Goal: Obtain resource: Download file/media

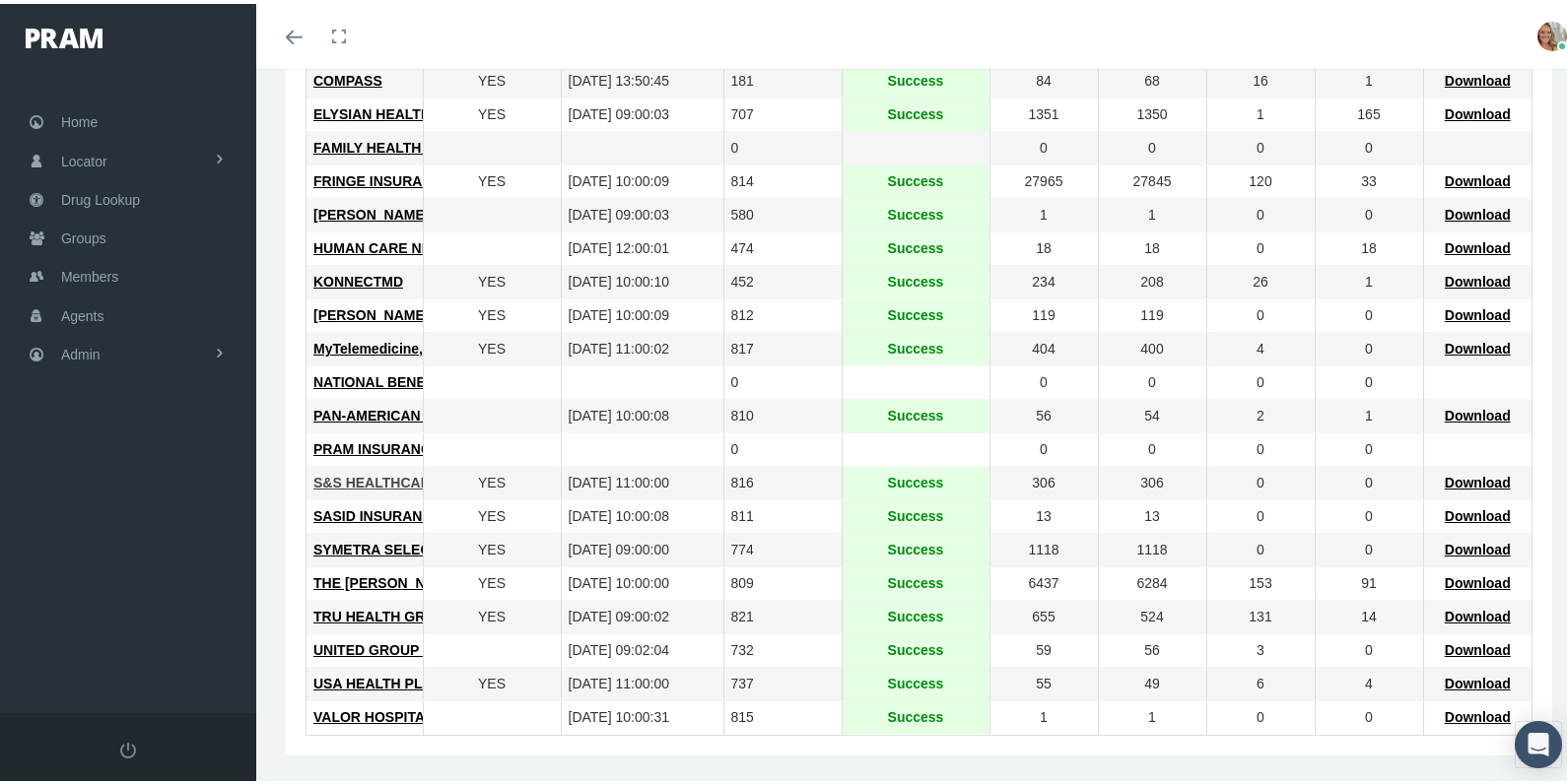
scroll to position [158, 0]
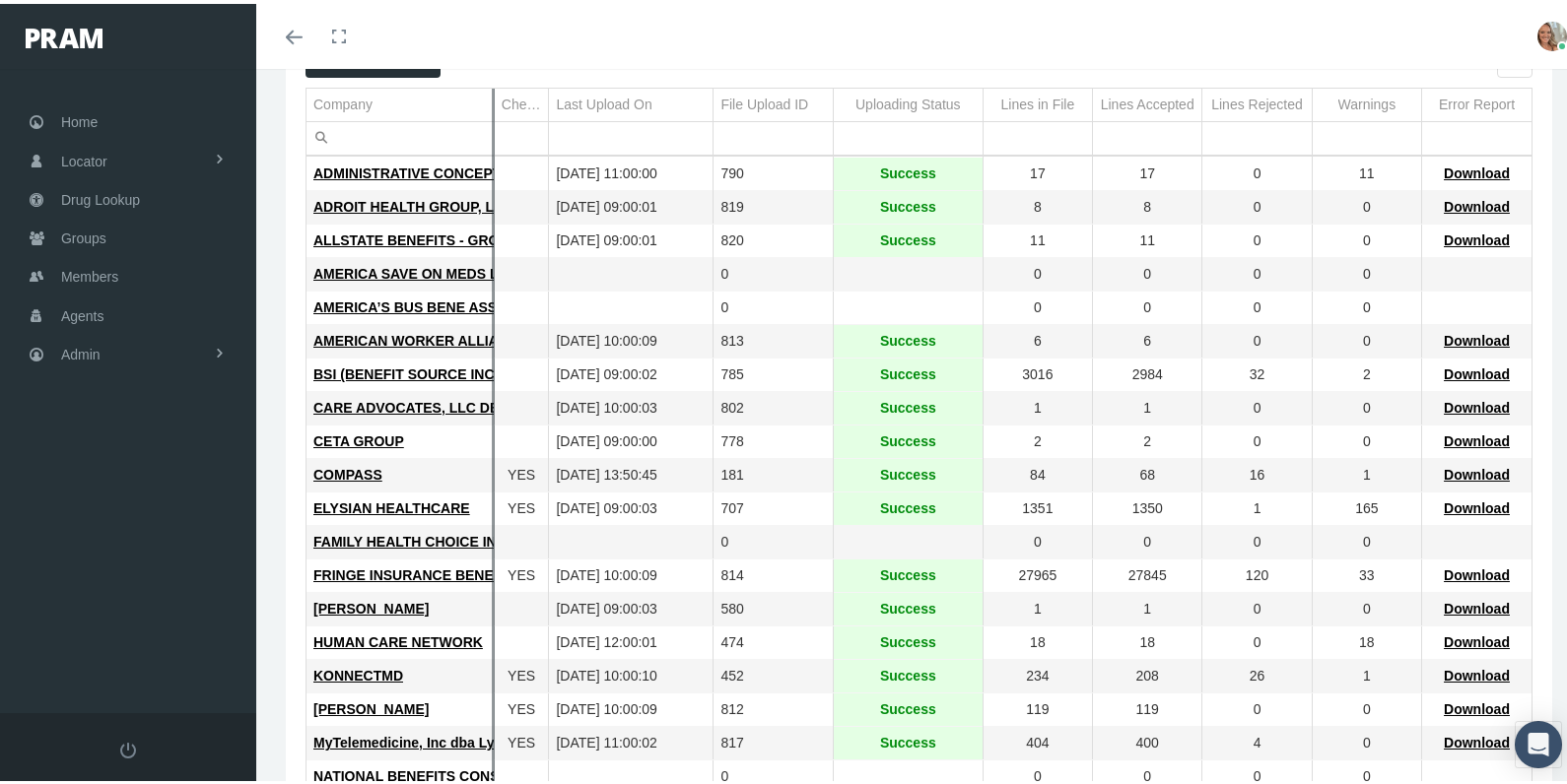
drag, startPoint x: 407, startPoint y: 97, endPoint x: 490, endPoint y: 116, distance: 85.1
click at [492, 109] on div "Add Setting Export all data to Excel Company Check Absent Mbrs Last Upload On F…" at bounding box center [920, 583] width 1227 height 1088
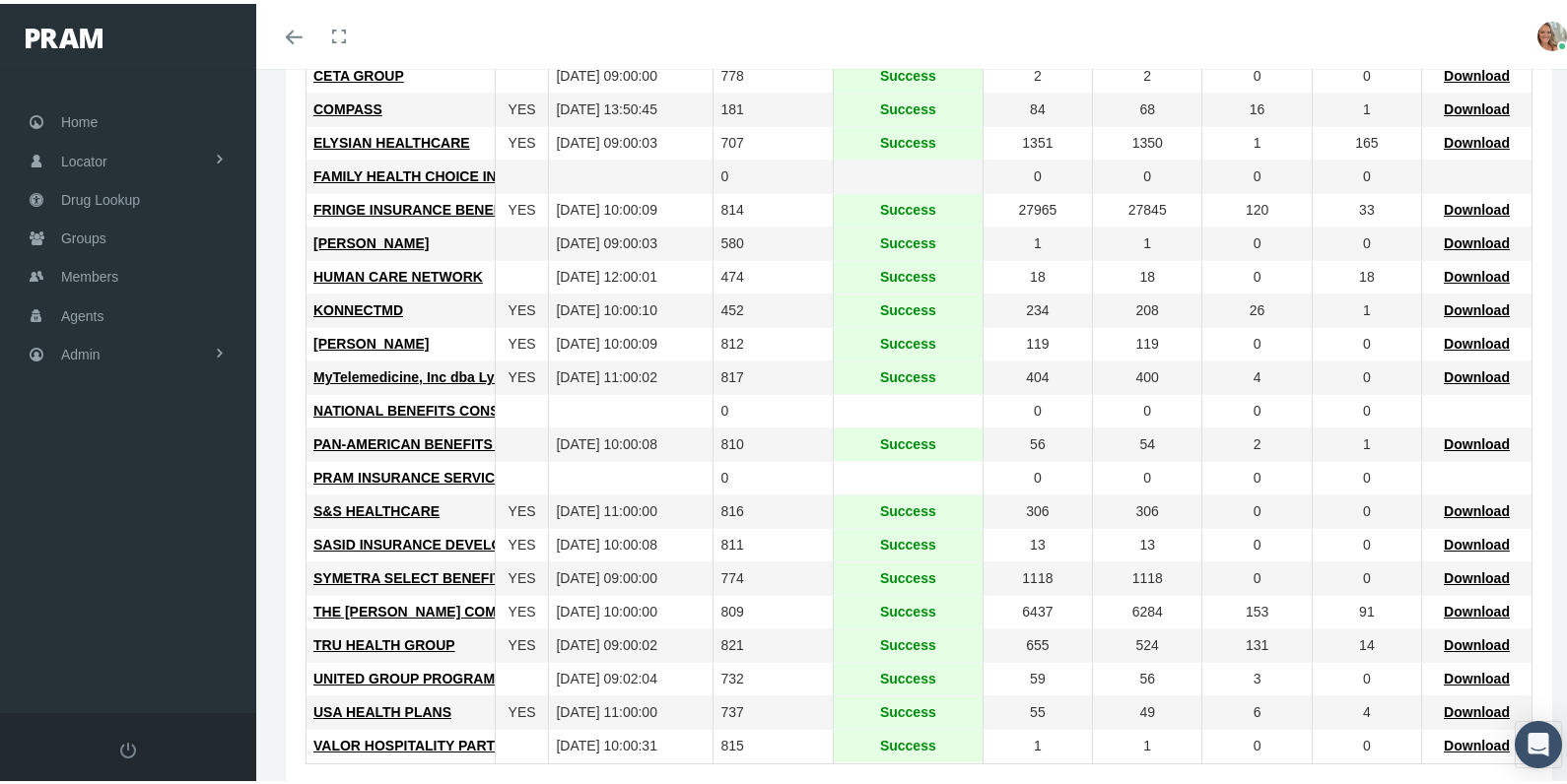
scroll to position [552, 0]
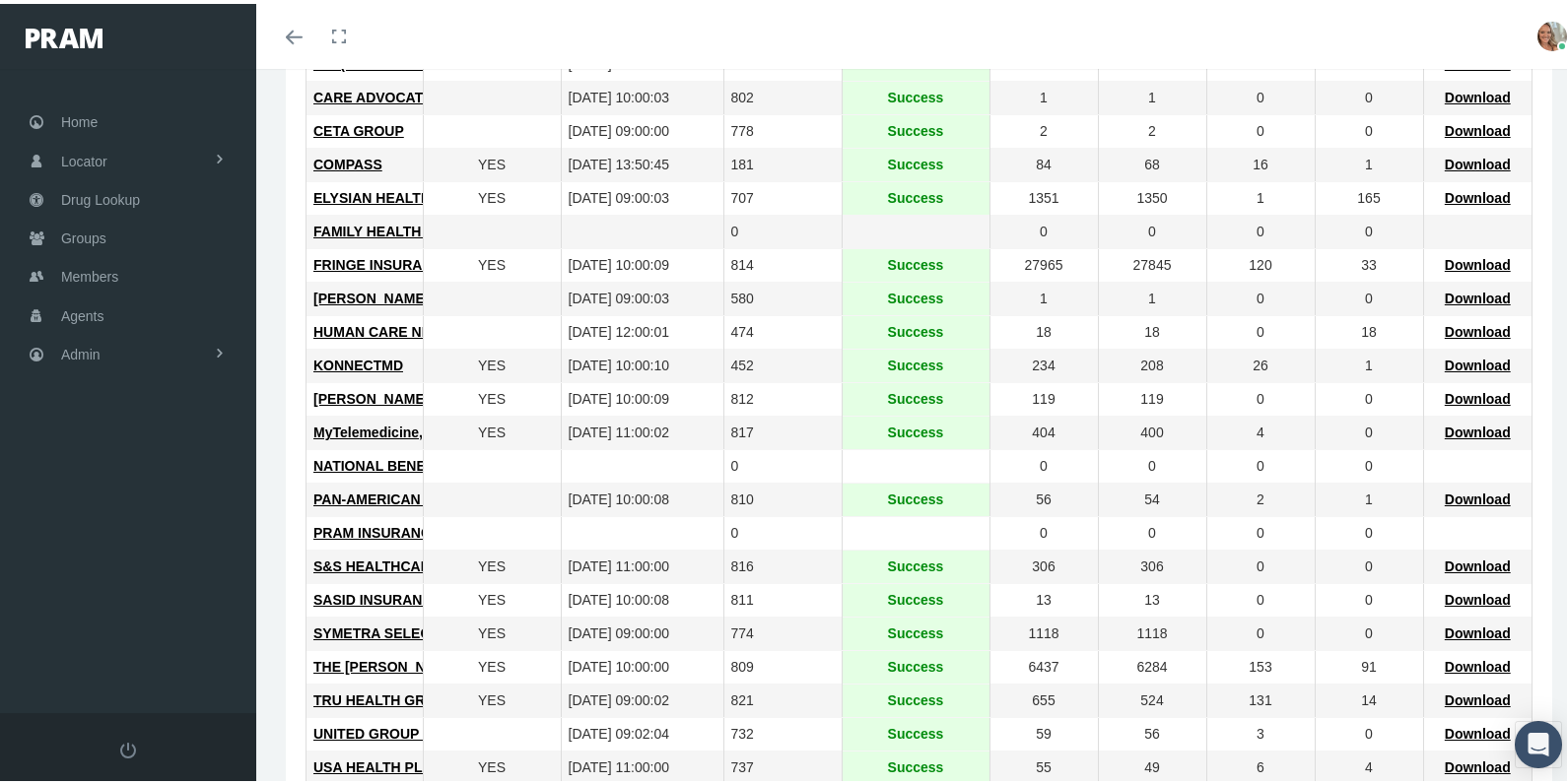
scroll to position [552, 0]
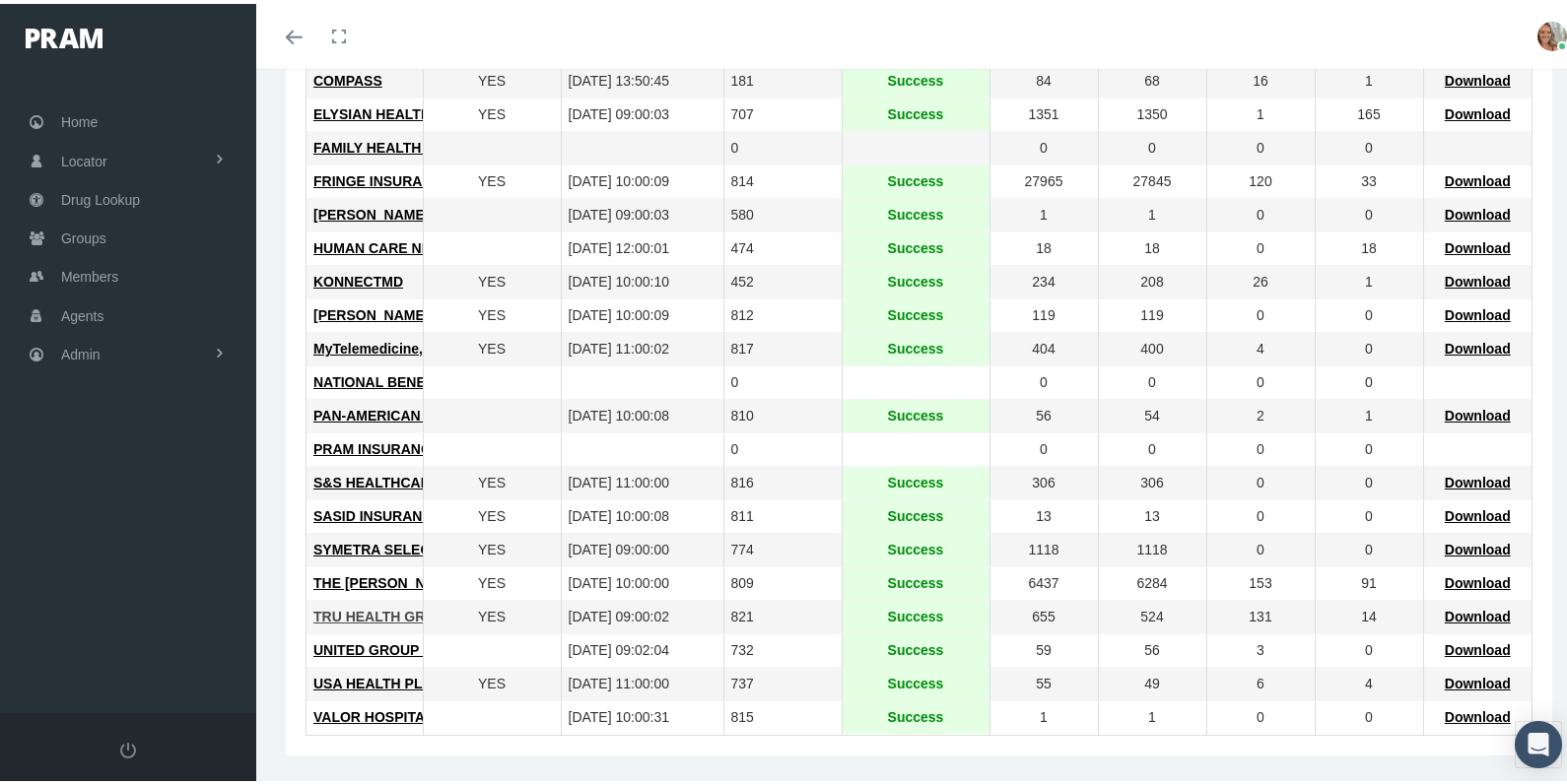
click at [376, 613] on span "TRU HEALTH GROUP" at bounding box center [384, 612] width 142 height 16
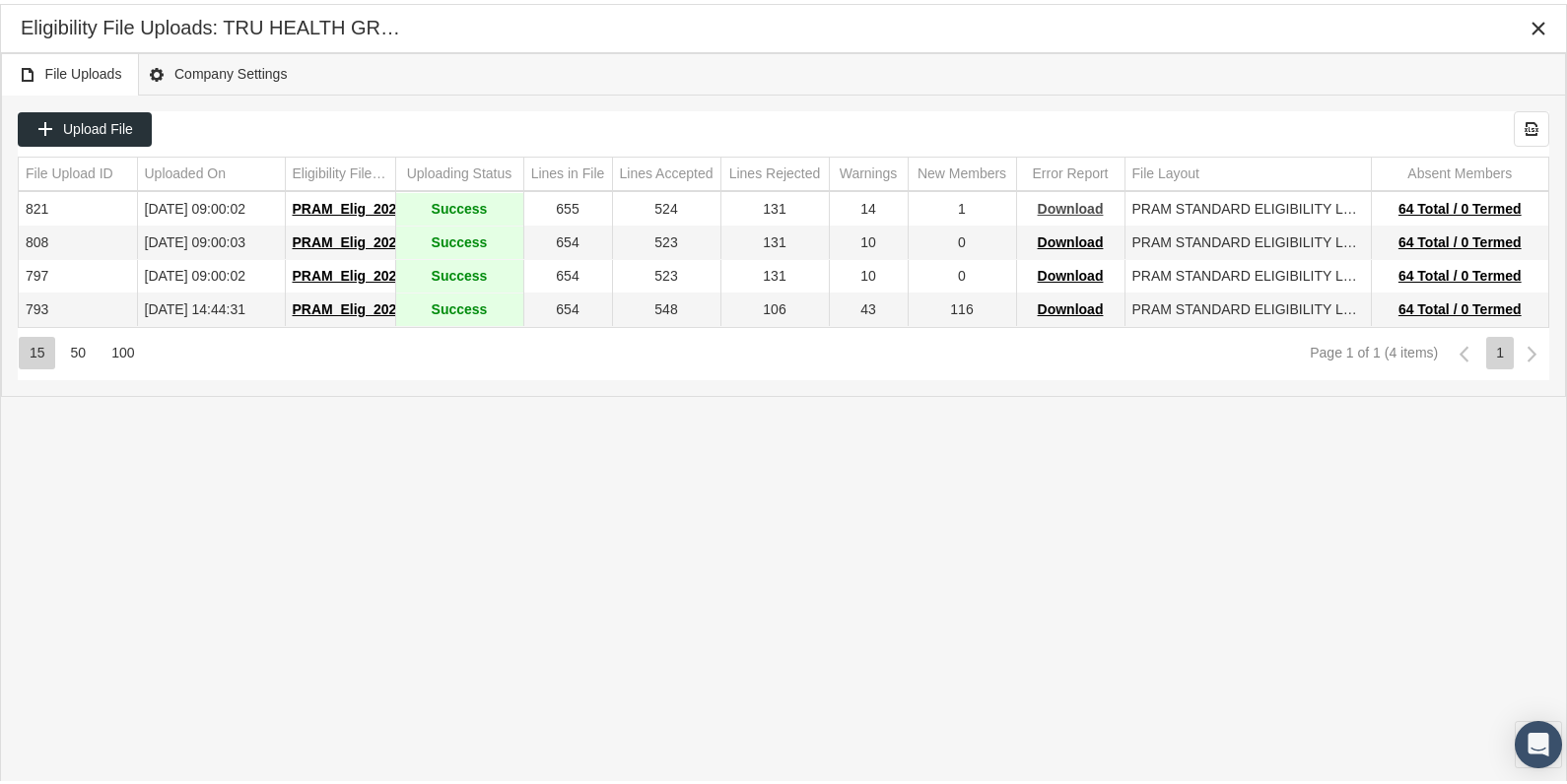
click at [1067, 204] on span "Download" at bounding box center [1070, 205] width 67 height 16
